Goal: Information Seeking & Learning: Learn about a topic

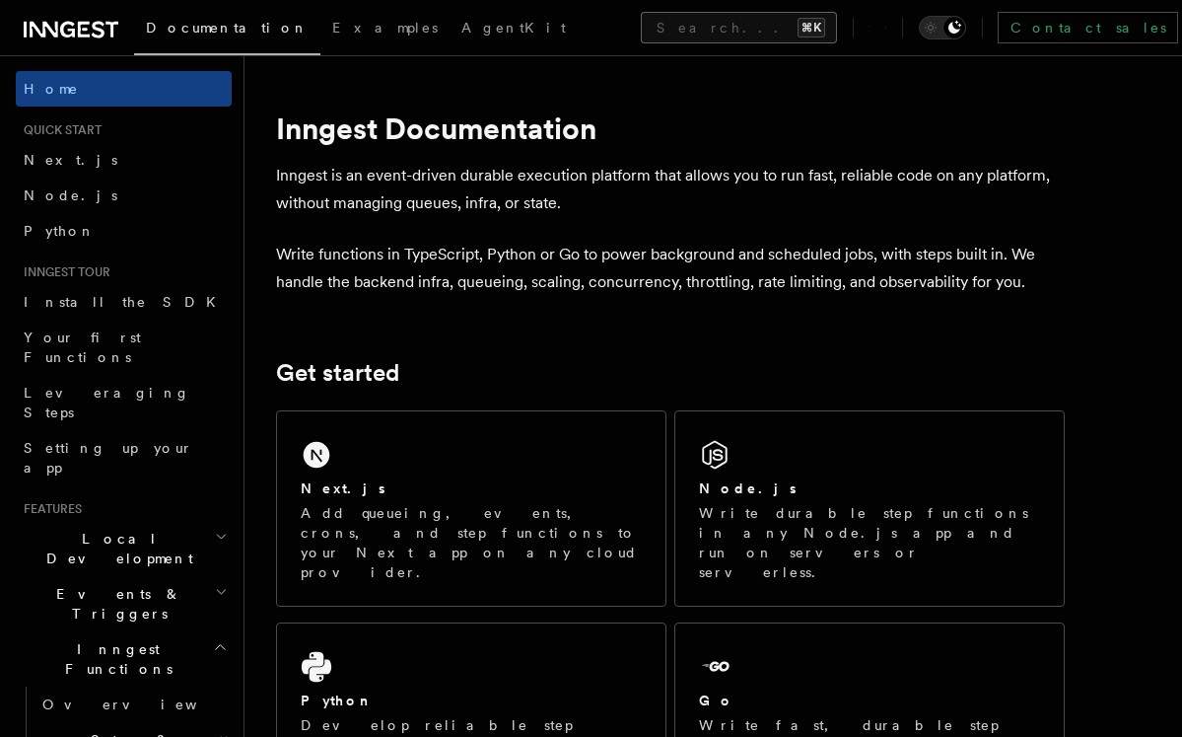
click at [641, 38] on button "Search... ⌘K" at bounding box center [739, 28] width 196 height 32
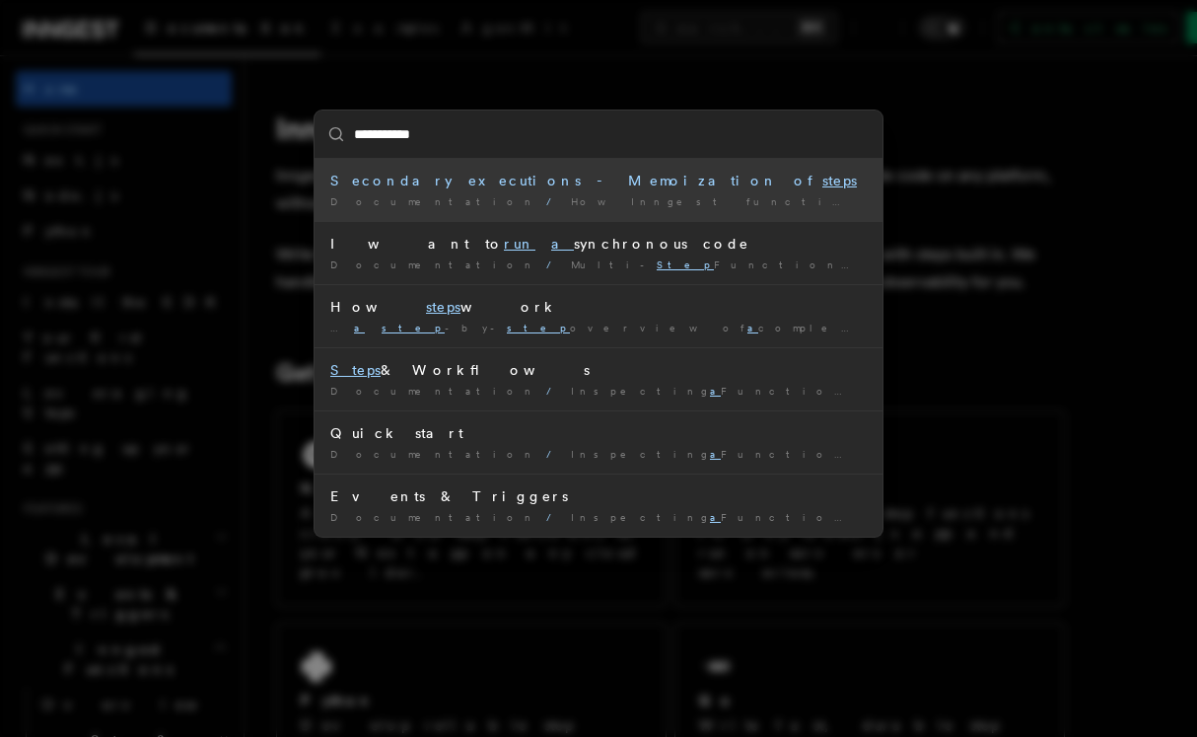
type input "**********"
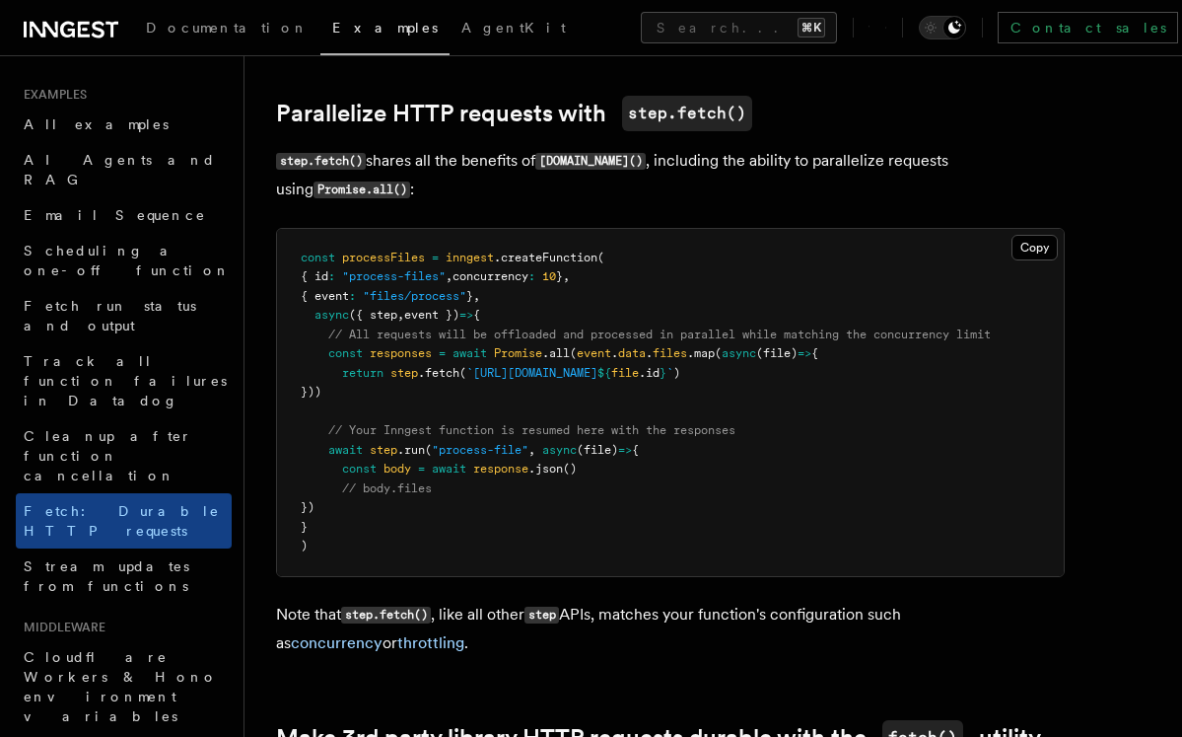
scroll to position [1085, 0]
click at [53, 36] on icon at bounding box center [71, 30] width 95 height 24
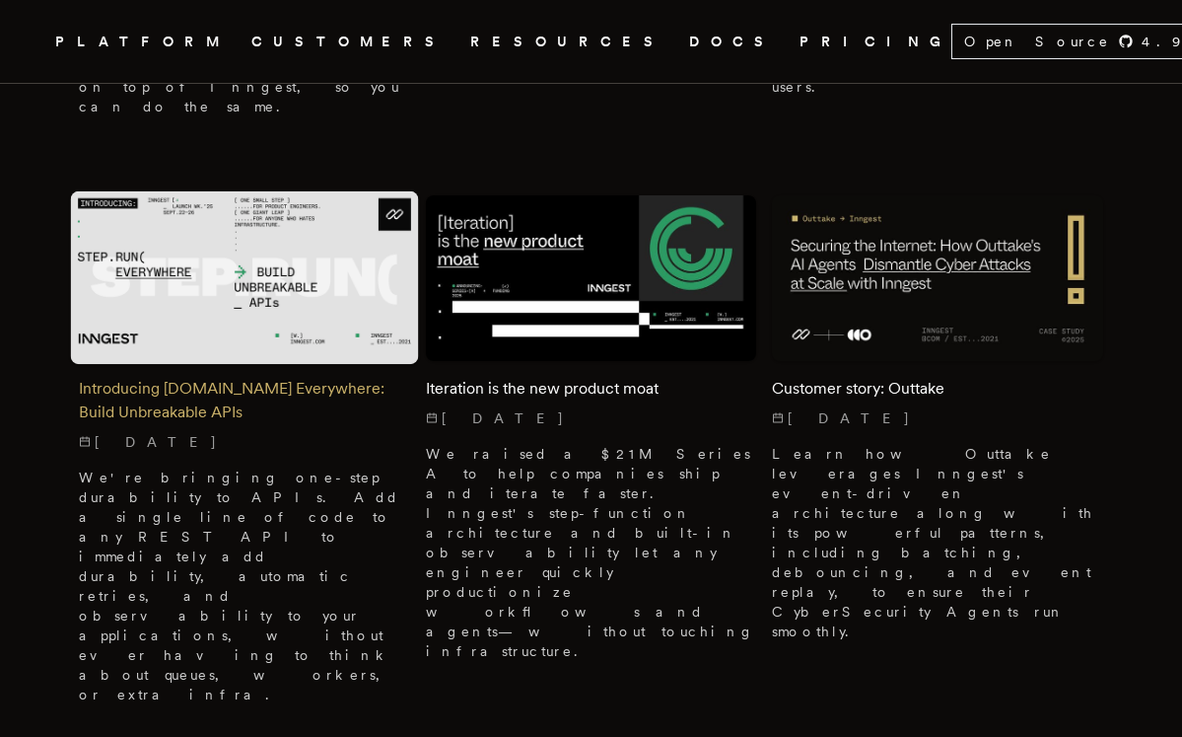
scroll to position [1145, 0]
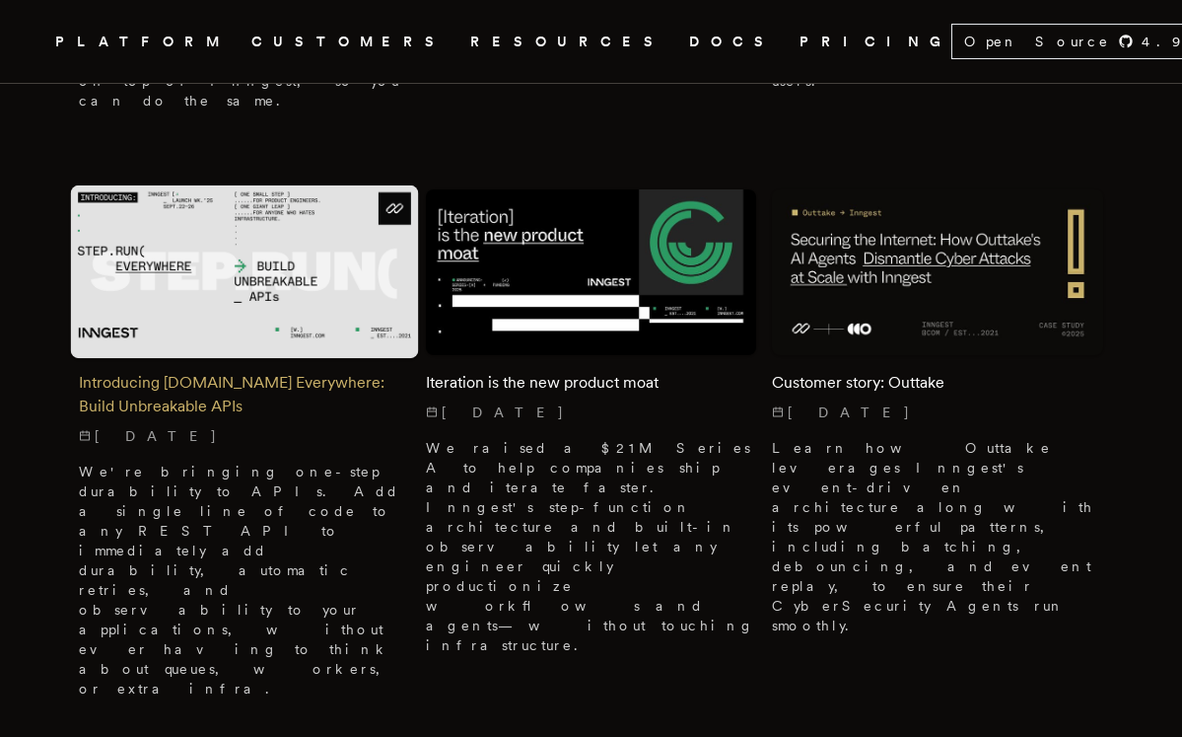
click at [210, 214] on img at bounding box center [244, 272] width 347 height 174
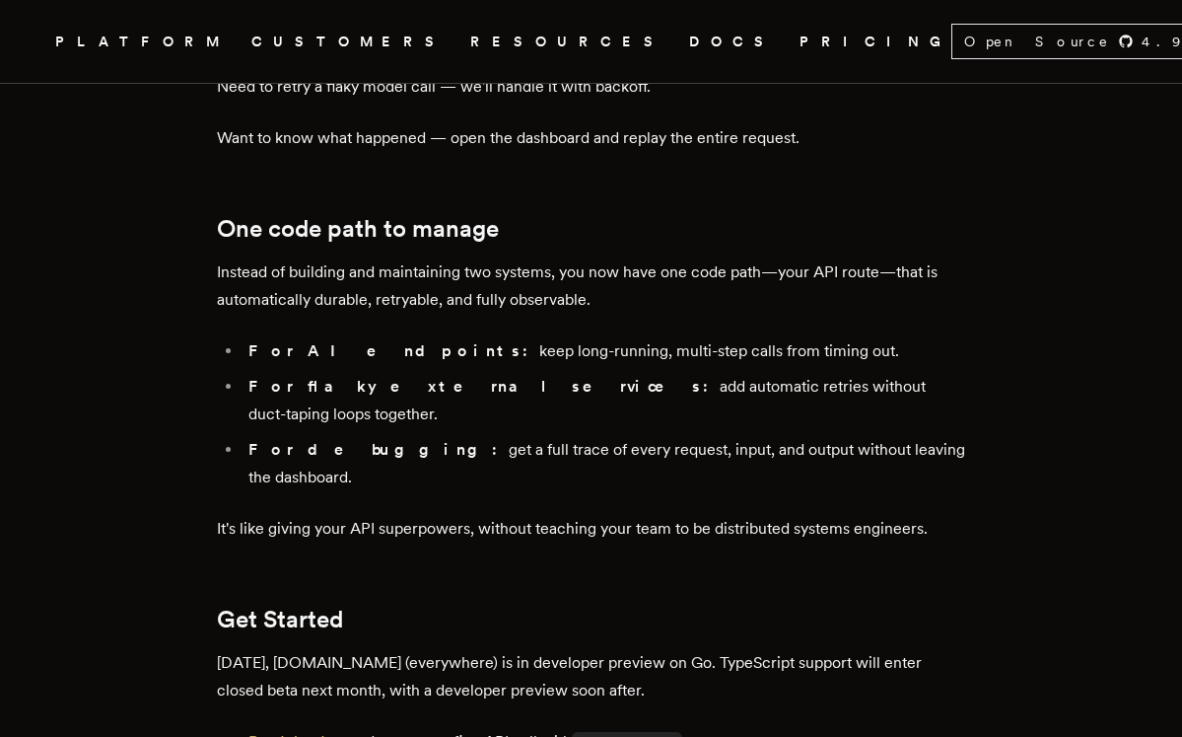
scroll to position [3129, 0]
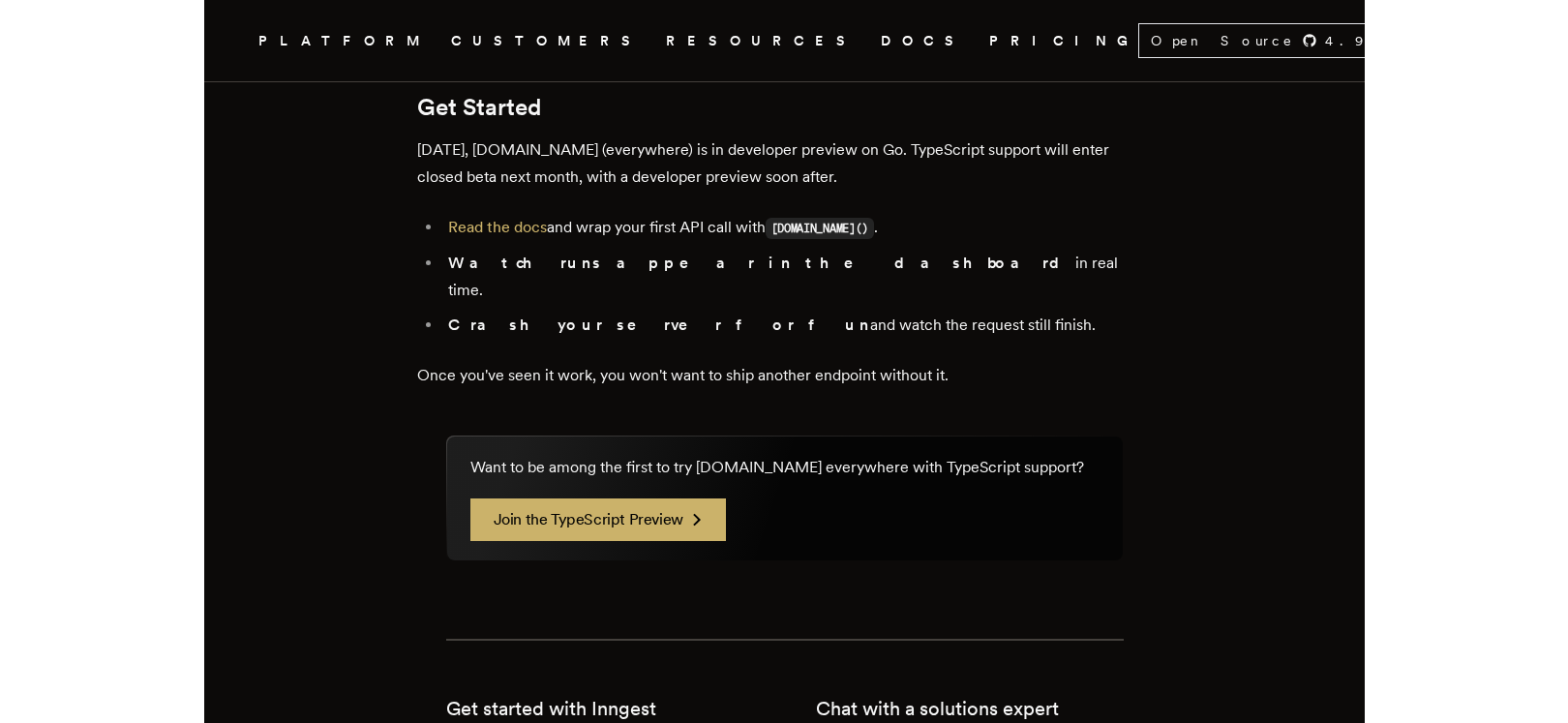
scroll to position [3564, 0]
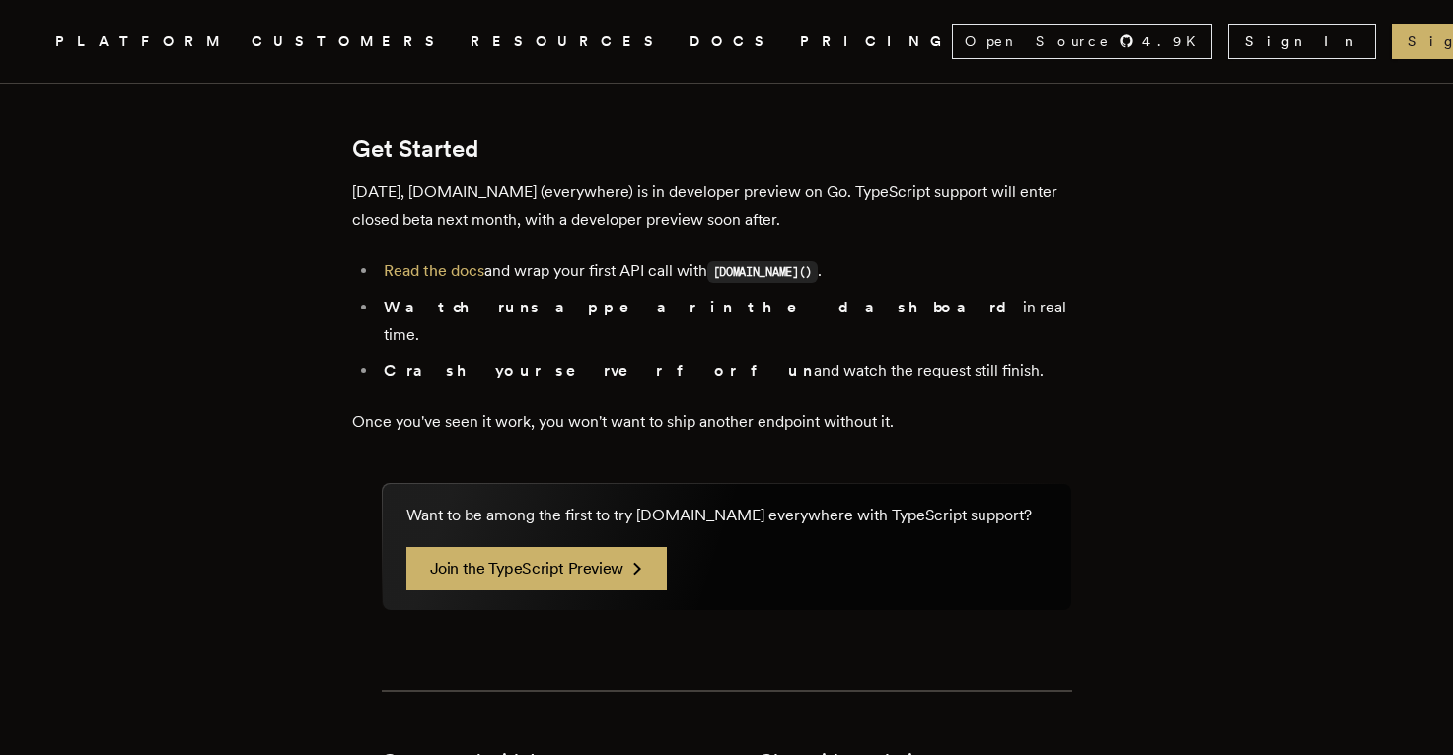
scroll to position [3651, 0]
